Goal: Information Seeking & Learning: Learn about a topic

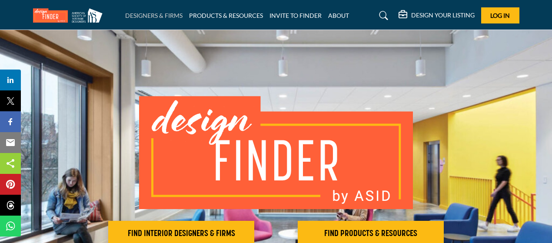
click at [165, 16] on link "DESIGNERS & FIRMS" at bounding box center [153, 15] width 57 height 7
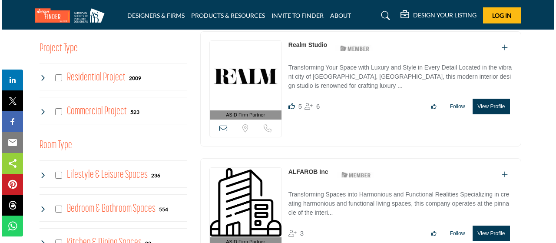
scroll to position [261, 0]
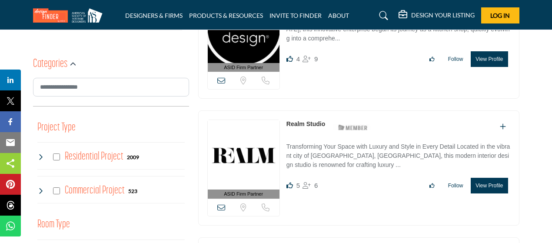
click at [492, 186] on button "View Profile" at bounding box center [489, 186] width 37 height 16
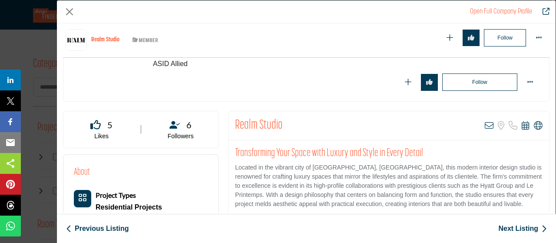
scroll to position [252, 0]
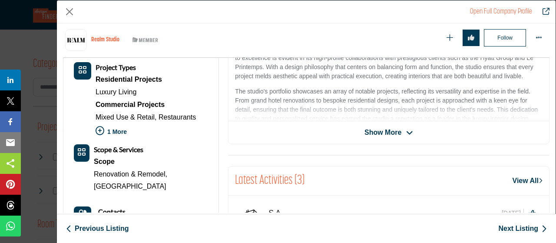
click at [392, 140] on div "Realm Studio View email address of this listing Sorry, but we don't have a loca…" at bounding box center [389, 63] width 322 height 161
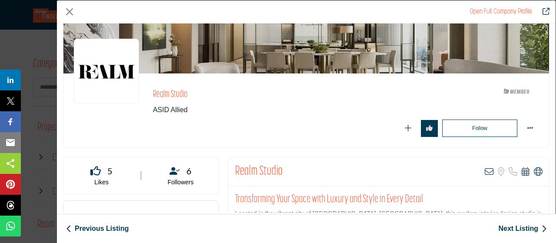
scroll to position [0, 0]
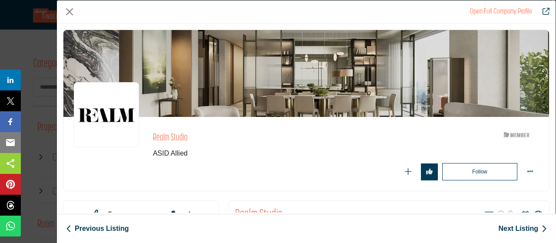
click at [502, 10] on link "Open Full Company Profile" at bounding box center [501, 11] width 62 height 7
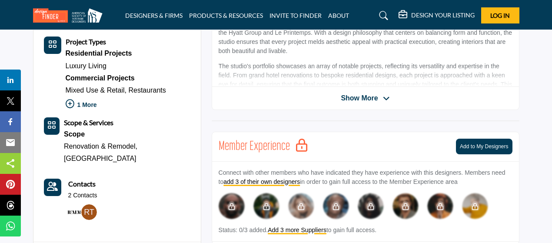
scroll to position [174, 0]
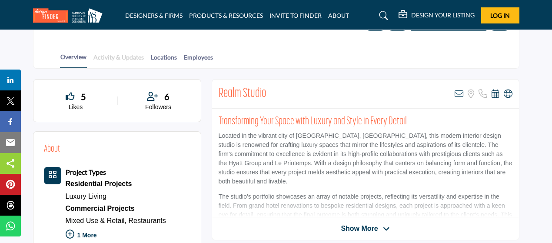
click at [124, 58] on link "Activity & Updates" at bounding box center [118, 60] width 51 height 15
click at [72, 53] on link "Overview" at bounding box center [73, 60] width 27 height 16
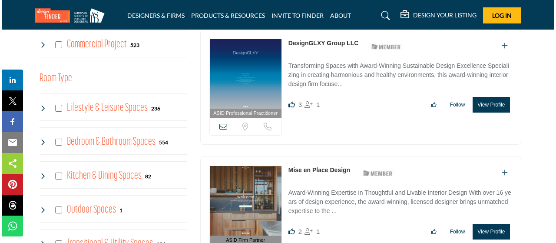
scroll to position [593, 0]
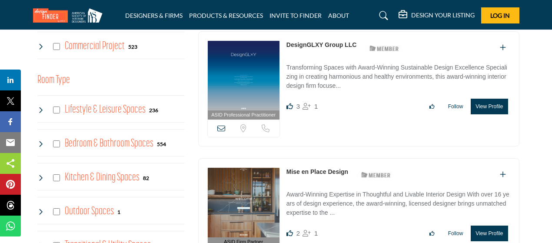
drag, startPoint x: 325, startPoint y: 166, endPoint x: 521, endPoint y: 218, distance: 203.2
click at [521, 218] on div "ASID Firm Partner ASID Firm Partners are design companies with ASID-qualified i…" at bounding box center [358, 220] width 330 height 124
click at [495, 231] on button "View Profile" at bounding box center [489, 234] width 37 height 16
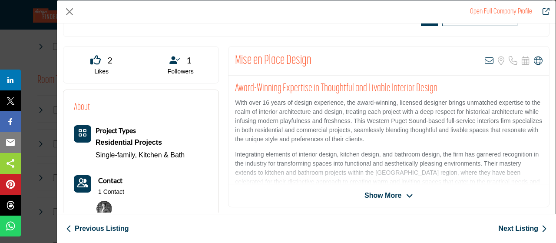
scroll to position [0, 0]
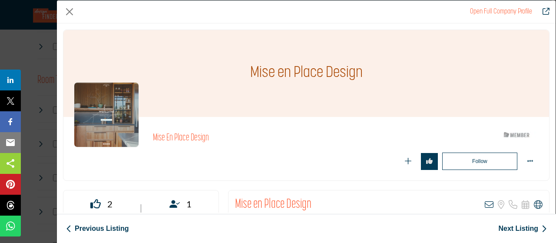
click at [487, 205] on icon "Company Data Modal" at bounding box center [489, 204] width 9 height 9
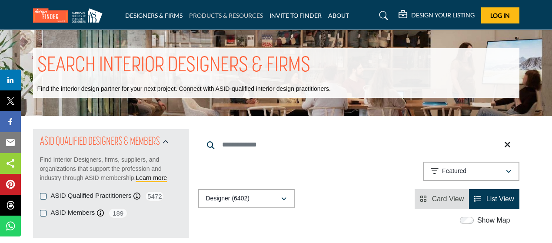
click at [238, 16] on link "PRODUCTS & RESOURCES" at bounding box center [226, 15] width 74 height 7
